Goal: Task Accomplishment & Management: Use online tool/utility

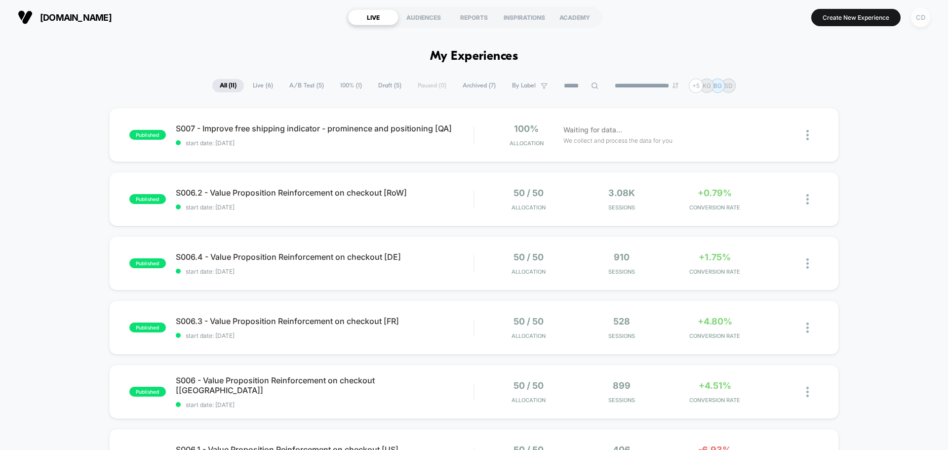
click at [917, 19] on div "CD" at bounding box center [920, 17] width 19 height 19
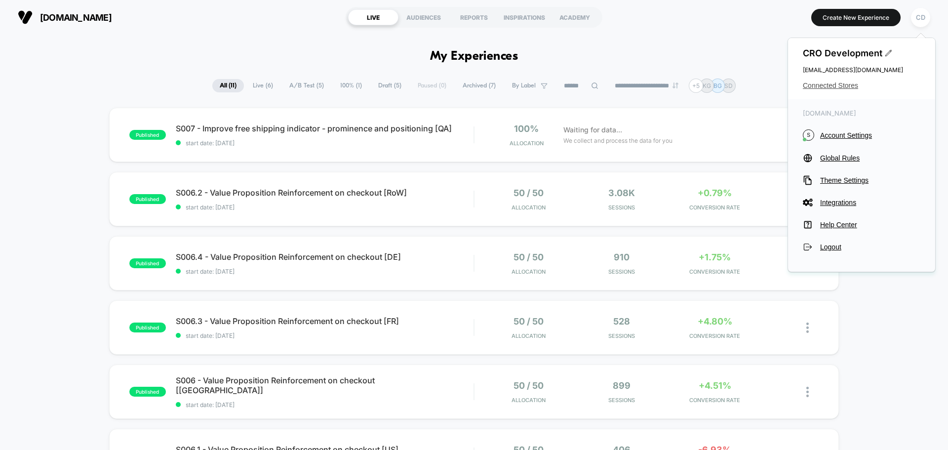
click at [849, 86] on span "Connected Stores" at bounding box center [862, 86] width 118 height 8
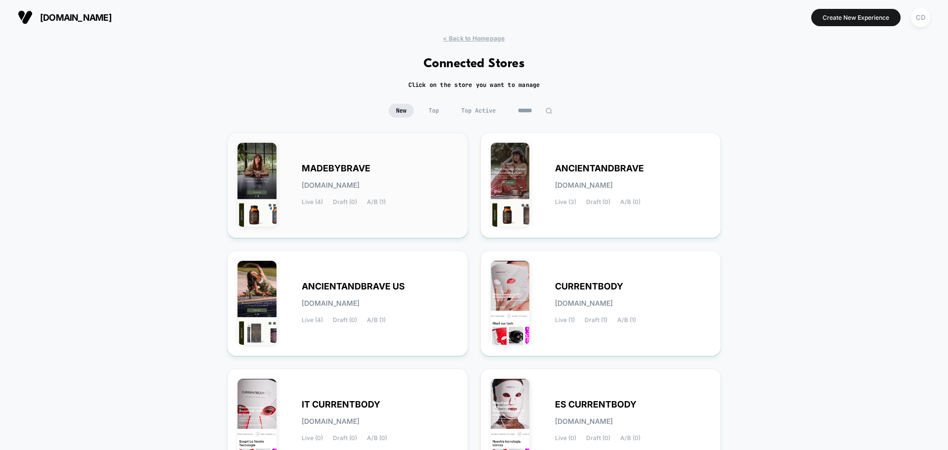
click at [401, 189] on div "MADEBYBRAVE [DOMAIN_NAME] Live (4) Draft (0) A/B (1)" at bounding box center [380, 185] width 156 height 41
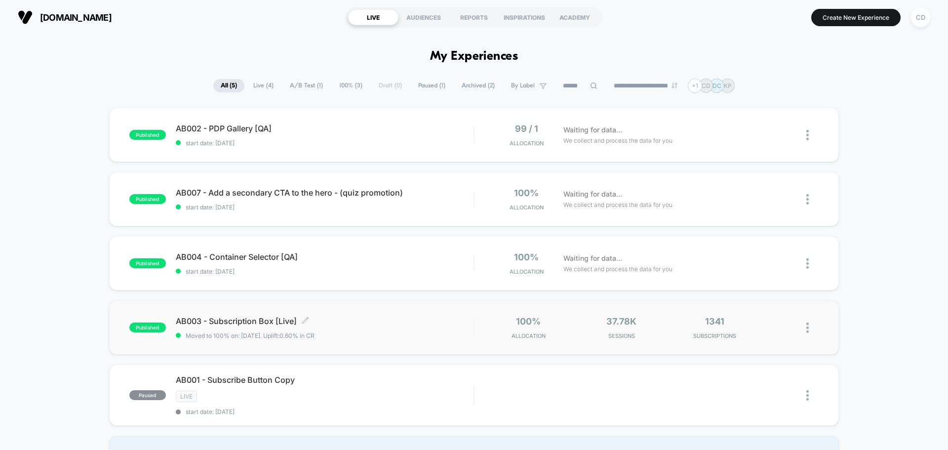
click at [258, 322] on span "AB003 - Subscription Box [Live] Click to edit experience details" at bounding box center [325, 321] width 298 height 10
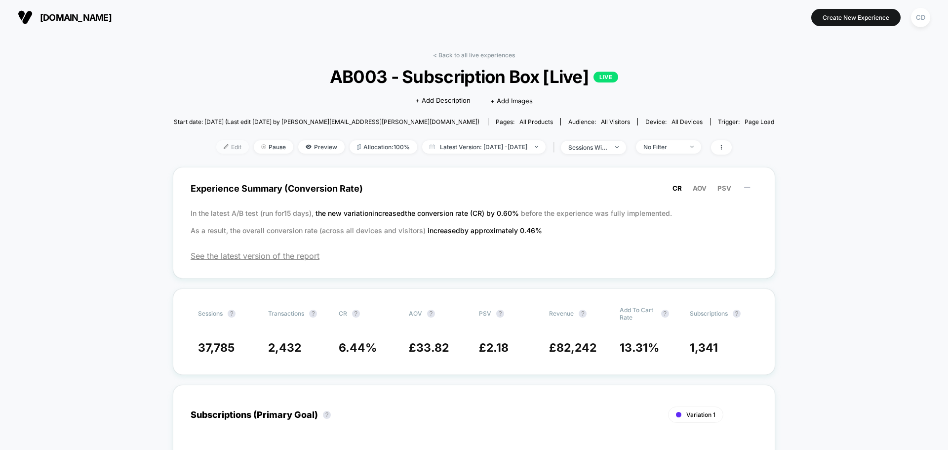
click at [219, 149] on span "Edit" at bounding box center [232, 146] width 33 height 13
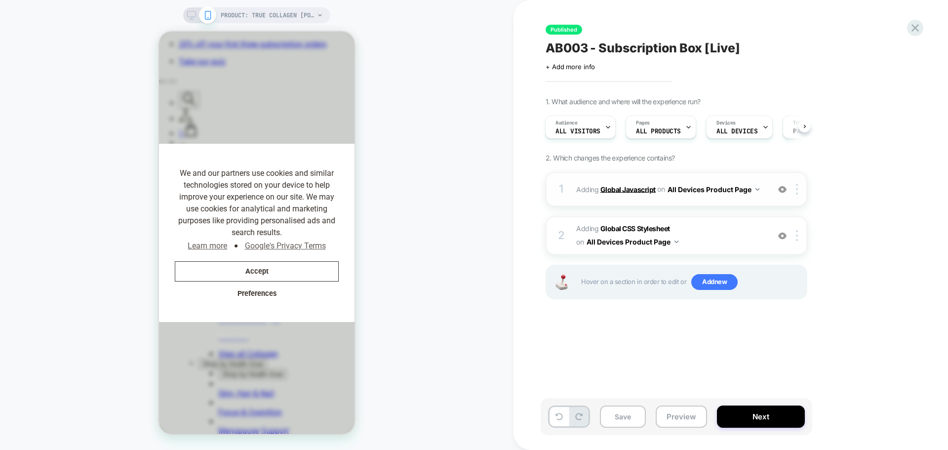
click at [632, 192] on b "Global Javascript" at bounding box center [628, 189] width 55 height 8
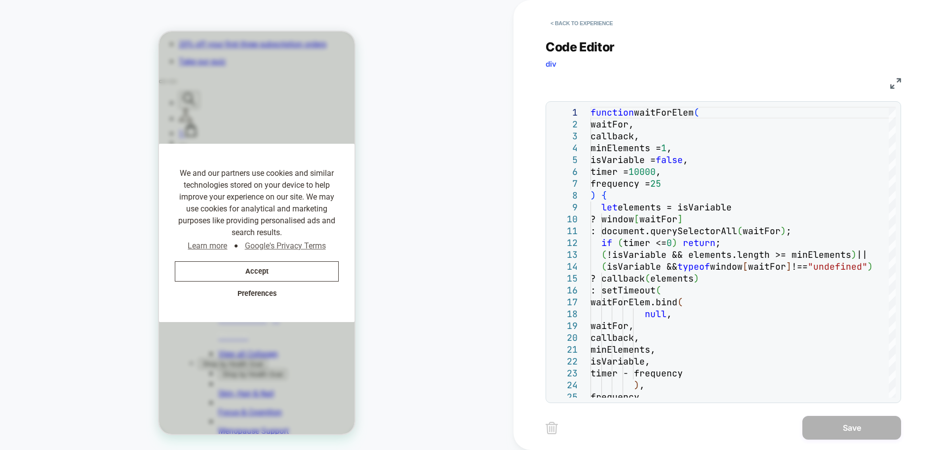
click at [737, 81] on div "JS" at bounding box center [724, 82] width 356 height 17
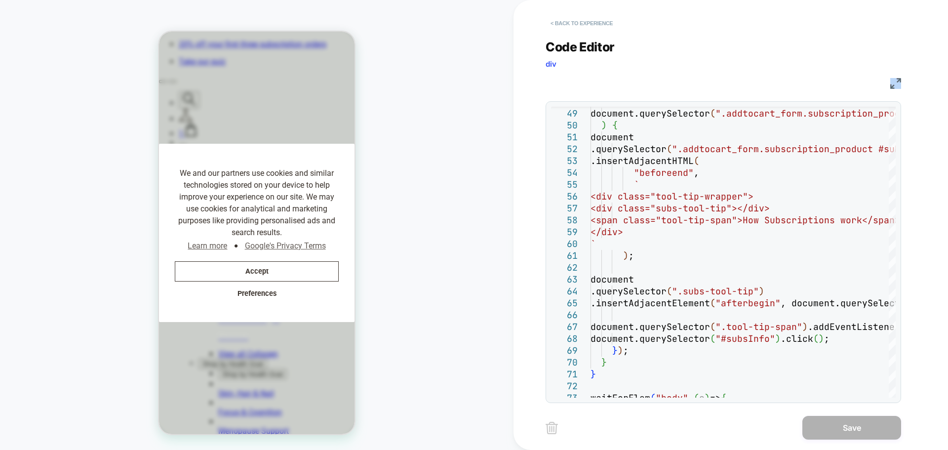
click at [554, 24] on button "< Back to experience" at bounding box center [582, 23] width 72 height 16
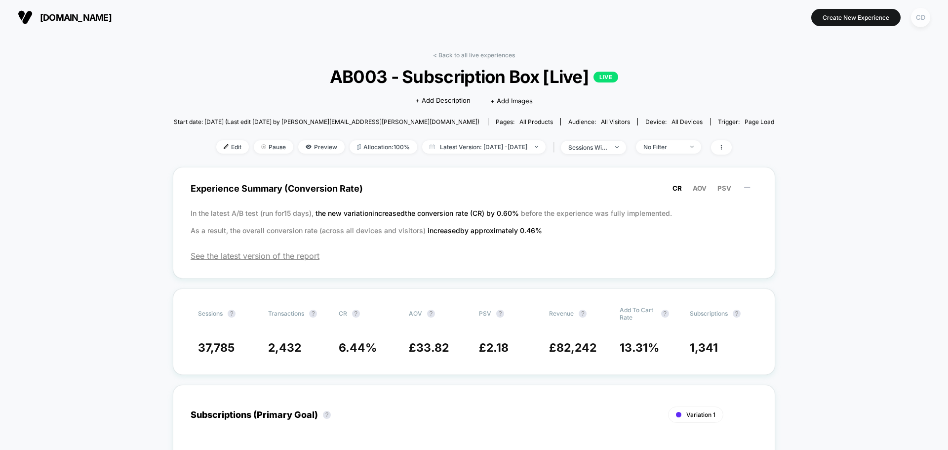
click at [923, 15] on div "CD" at bounding box center [920, 17] width 19 height 19
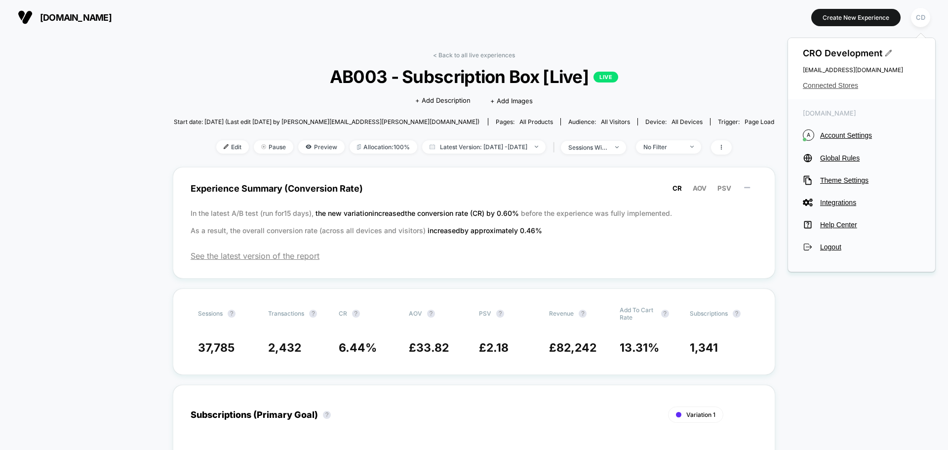
click at [842, 85] on span "Connected Stores" at bounding box center [862, 86] width 118 height 8
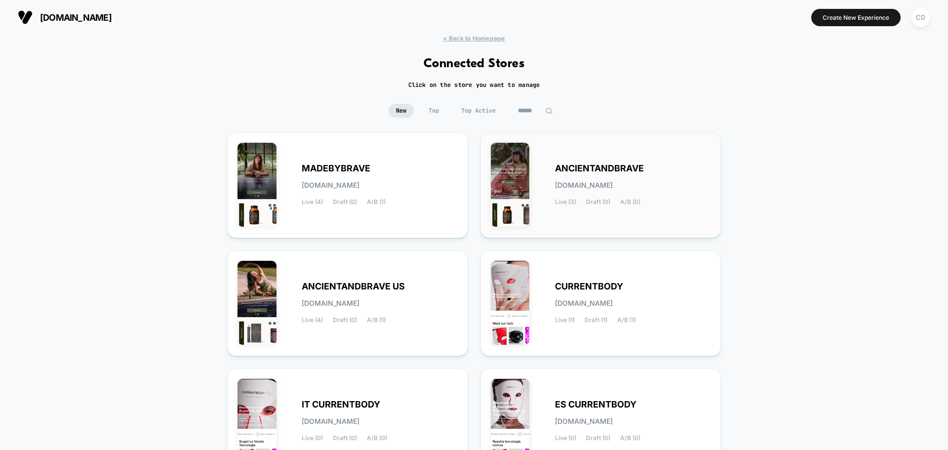
click at [618, 177] on div "ANCIENTANDBRAVE [DOMAIN_NAME] Live (3) Draft (0) A/B (0)" at bounding box center [633, 185] width 156 height 41
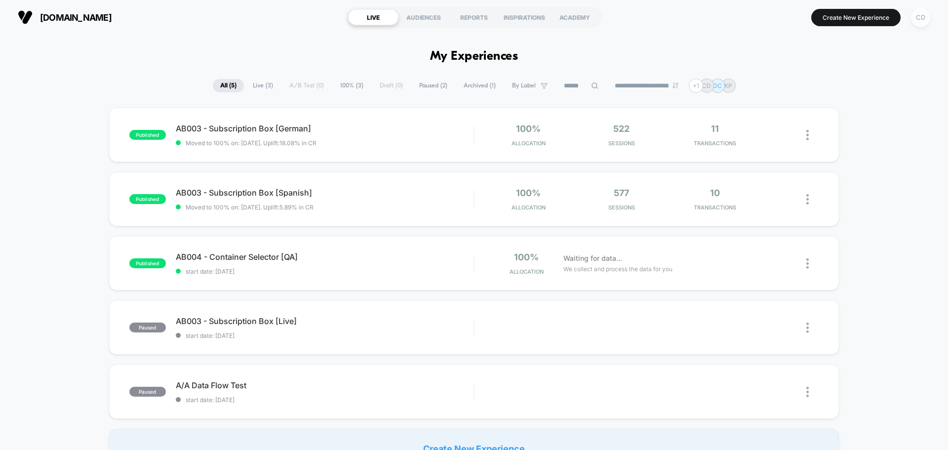
click at [918, 17] on div "CD" at bounding box center [920, 17] width 19 height 19
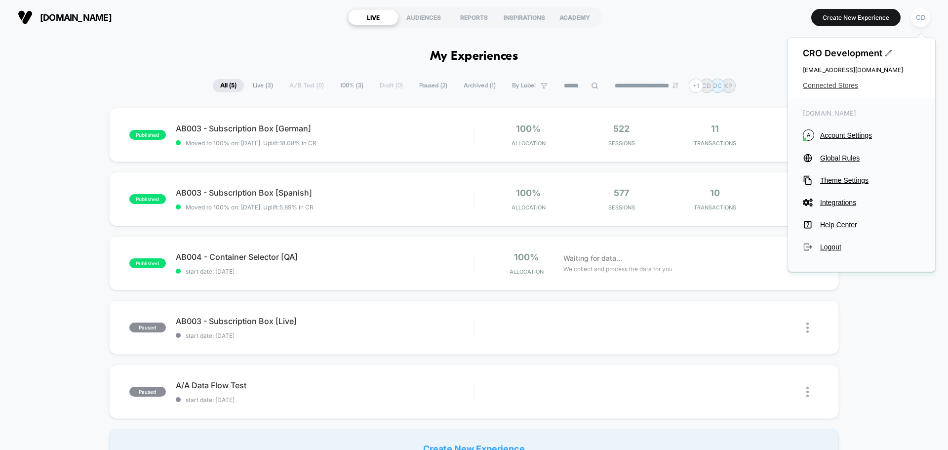
click at [840, 83] on span "Connected Stores" at bounding box center [862, 86] width 118 height 8
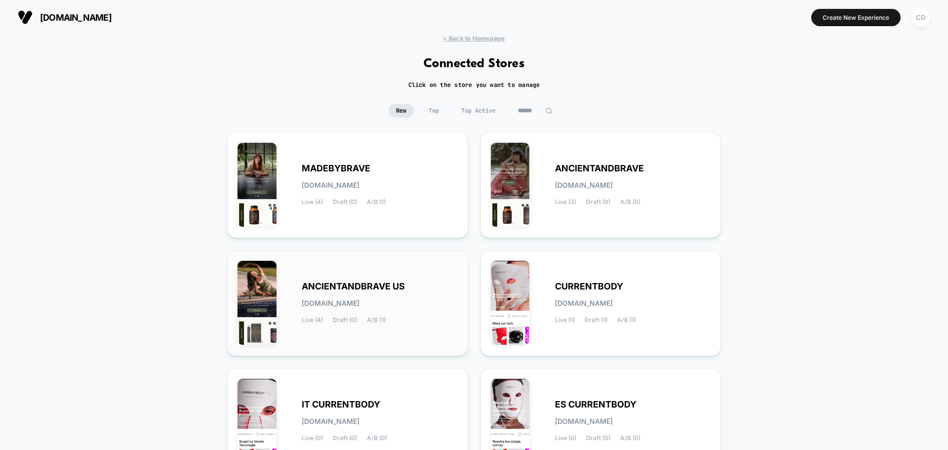
click at [352, 285] on span "ANCIENTANDBRAVE US" at bounding box center [353, 286] width 103 height 7
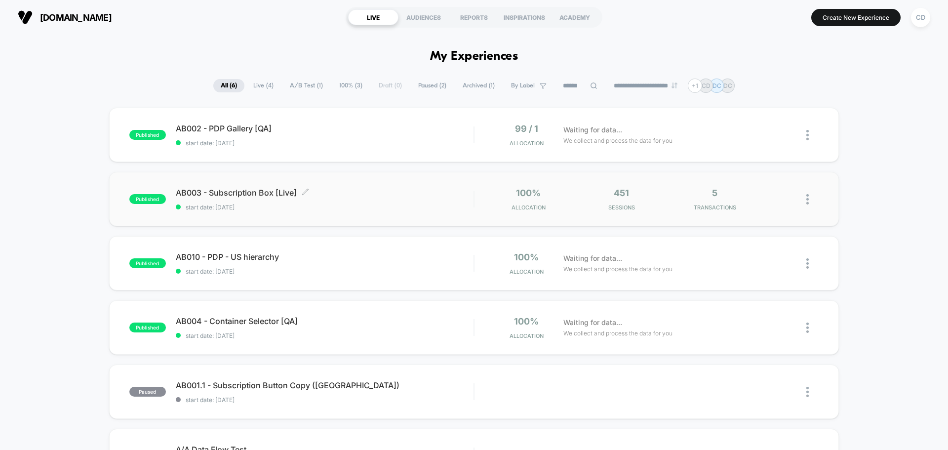
click at [259, 192] on span "AB003 - Subscription Box [Live] Click to edit experience details" at bounding box center [325, 193] width 298 height 10
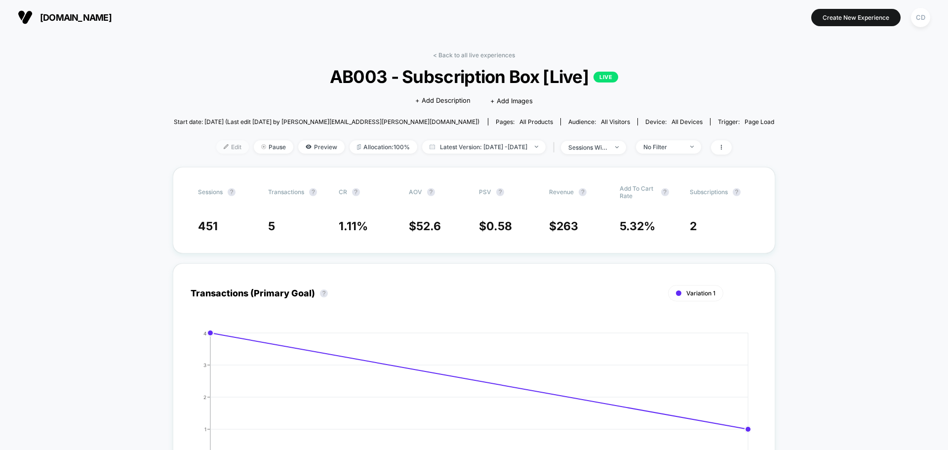
click at [220, 149] on span "Edit" at bounding box center [232, 146] width 33 height 13
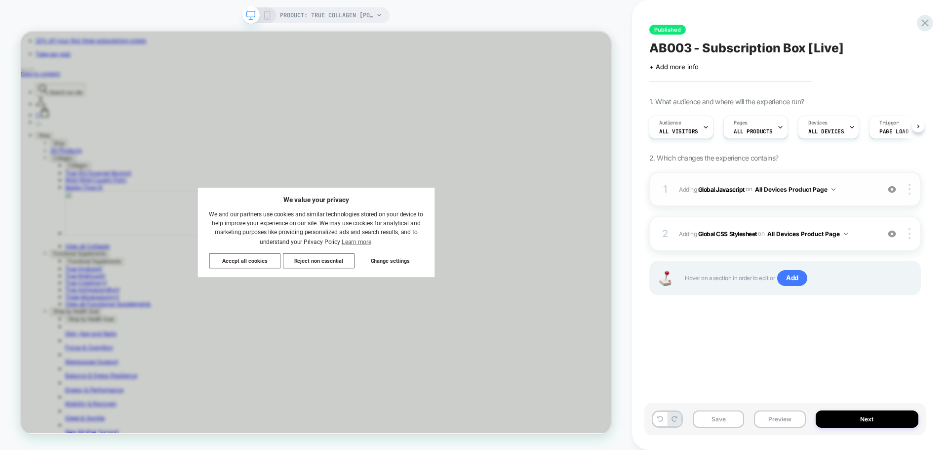
click at [730, 190] on b "Global Javascript" at bounding box center [721, 188] width 46 height 7
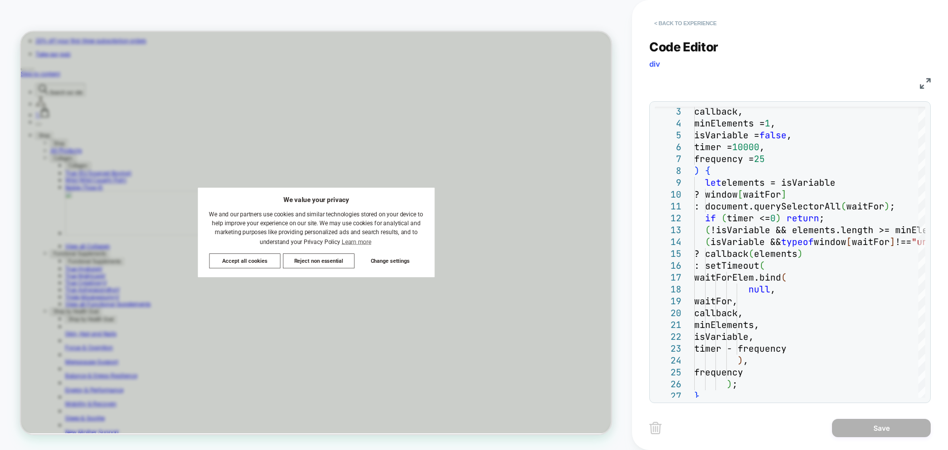
click at [660, 24] on button "< Back to experience" at bounding box center [686, 23] width 72 height 16
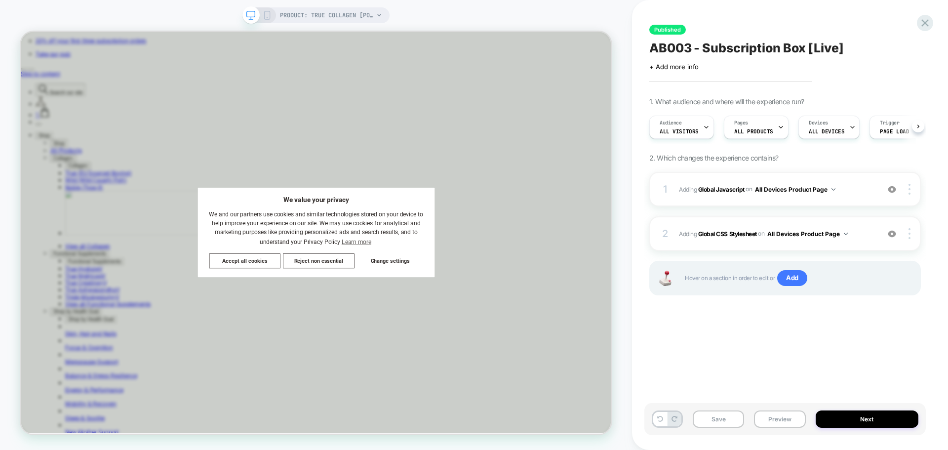
scroll to position [0, 0]
